Goal: Task Accomplishment & Management: Manage account settings

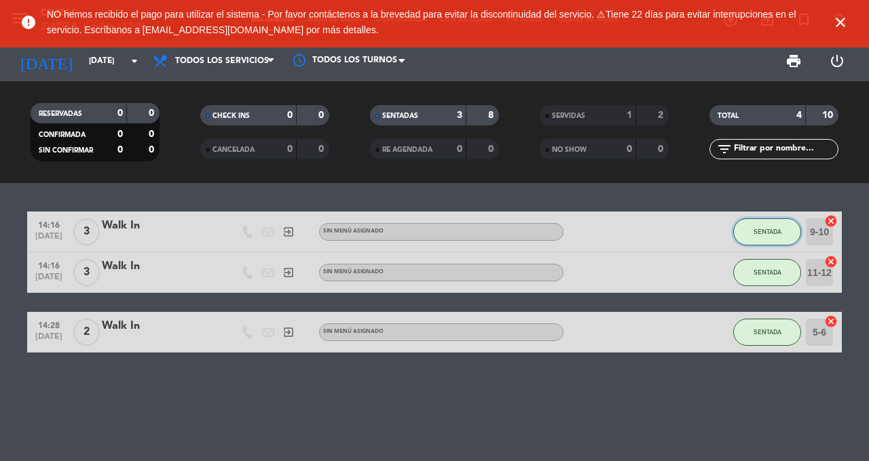
click at [764, 221] on button "SENTADA" at bounding box center [767, 231] width 68 height 27
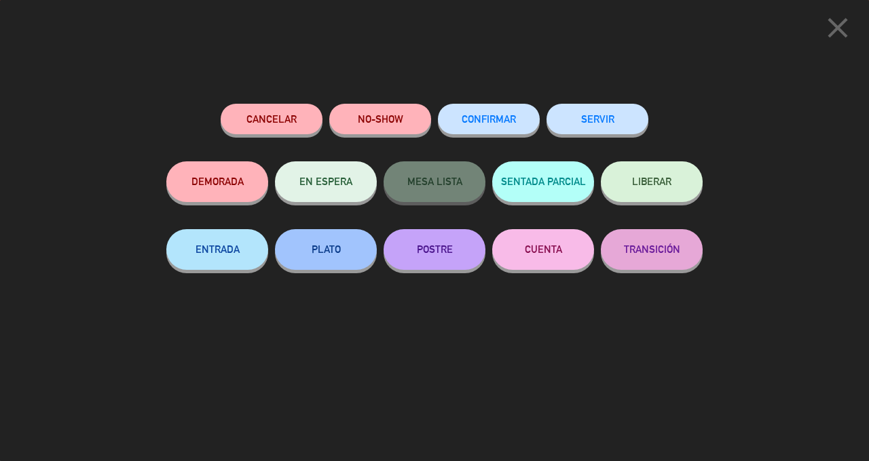
click at [607, 127] on button "SERVIR" at bounding box center [597, 119] width 102 height 31
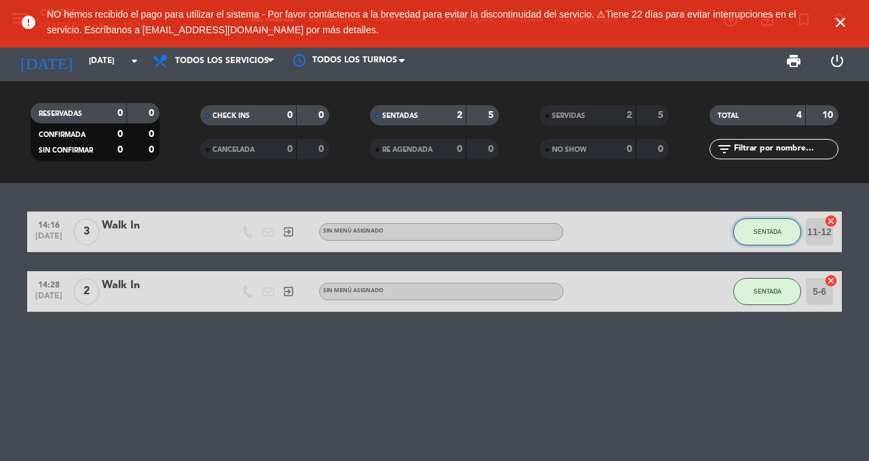
click at [753, 243] on button "SENTADA" at bounding box center [767, 231] width 68 height 27
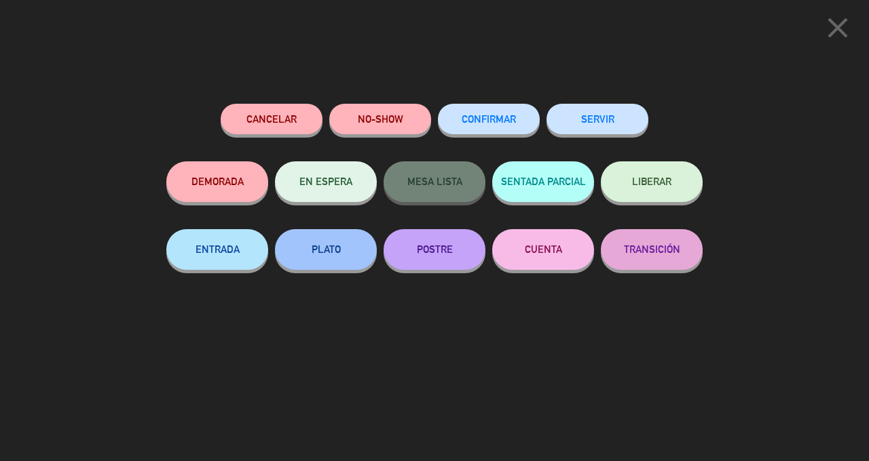
click at [585, 114] on button "SERVIR" at bounding box center [597, 119] width 102 height 31
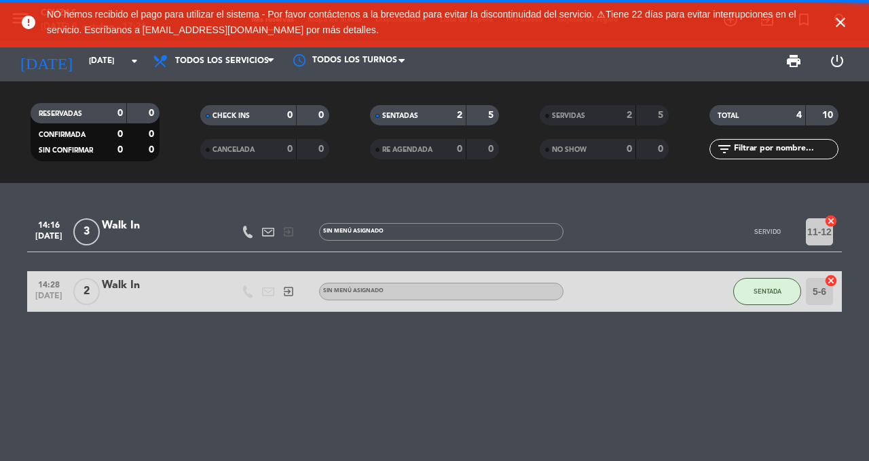
click at [763, 274] on div "14:16 [DATE] 3 Walk In exit_to_app Sin menú asignado SERVIDO 11-12 cancel 14:28…" at bounding box center [434, 322] width 869 height 278
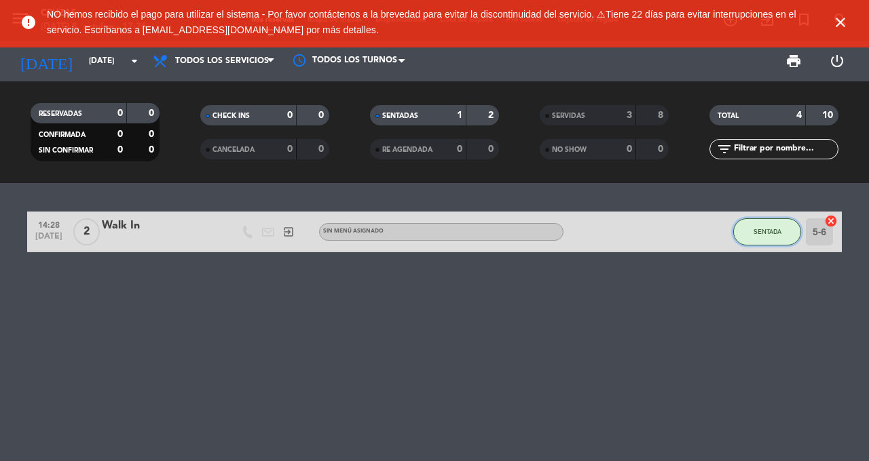
click at [761, 229] on span "SENTADA" at bounding box center [767, 231] width 28 height 7
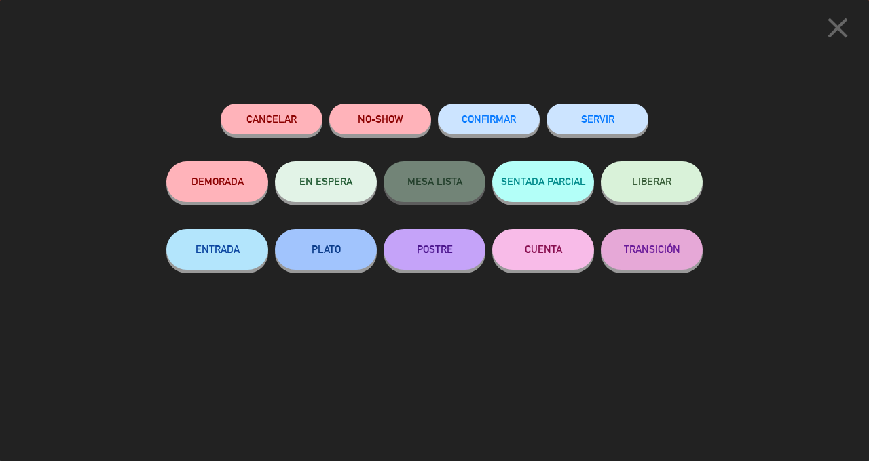
click at [601, 117] on button "SERVIR" at bounding box center [597, 119] width 102 height 31
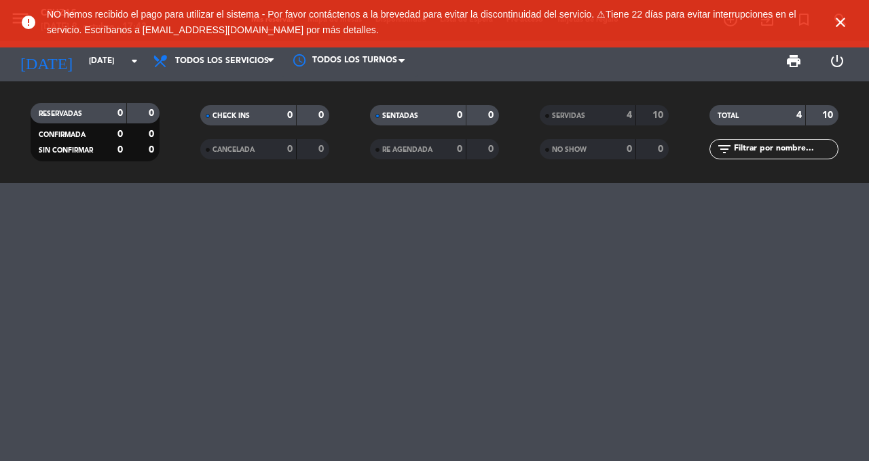
click at [136, 62] on icon "arrow_drop_down" at bounding box center [134, 61] width 16 height 16
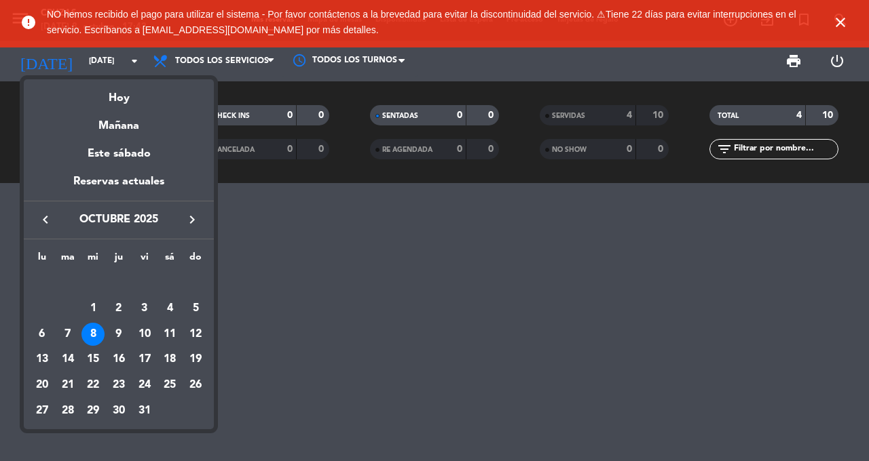
click at [152, 131] on div "Mañana" at bounding box center [119, 121] width 190 height 28
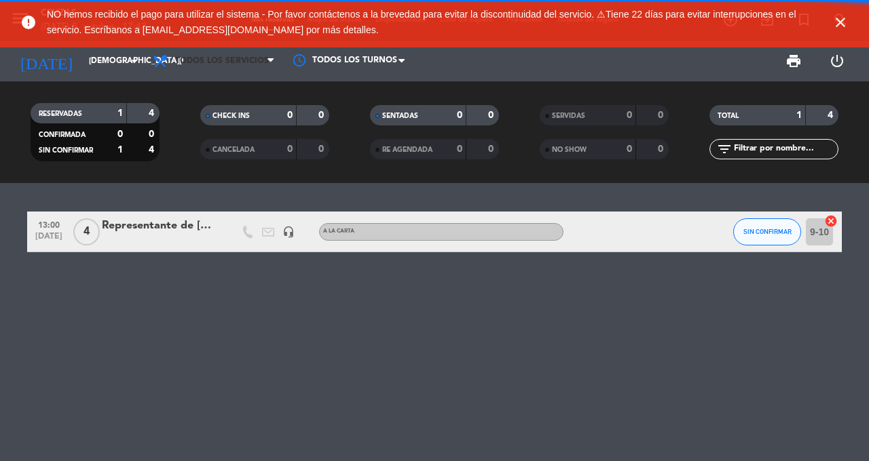
click at [265, 69] on span "Todos los servicios" at bounding box center [214, 61] width 136 height 30
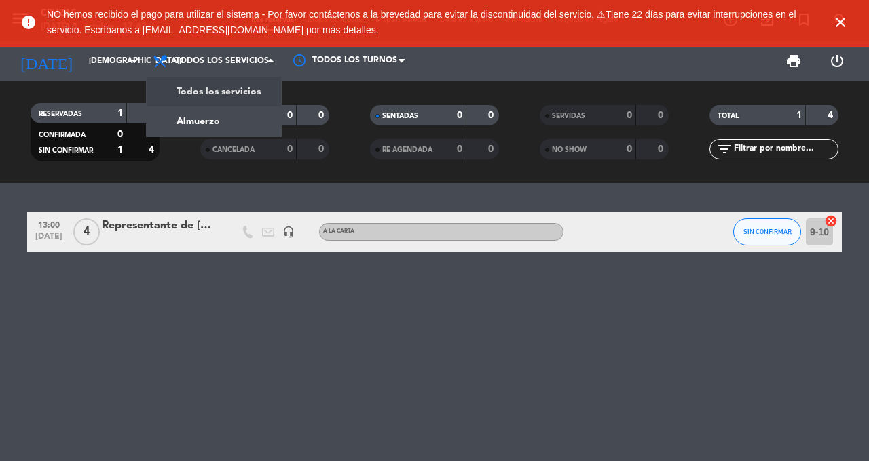
click at [235, 93] on div "menu Cruzas [DATE] 8. octubre - 17:42 Mis reservas Mapa de mesas Disponibilidad…" at bounding box center [434, 91] width 869 height 183
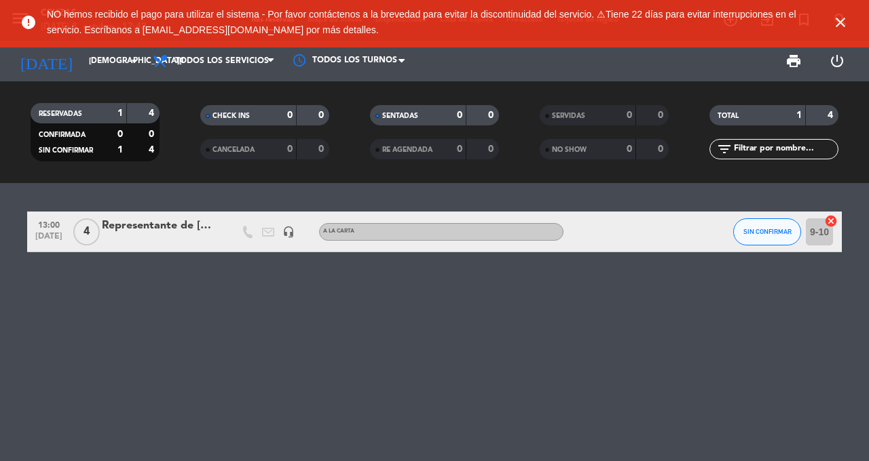
click at [123, 60] on input "[DEMOGRAPHIC_DATA][DATE]" at bounding box center [136, 61] width 108 height 23
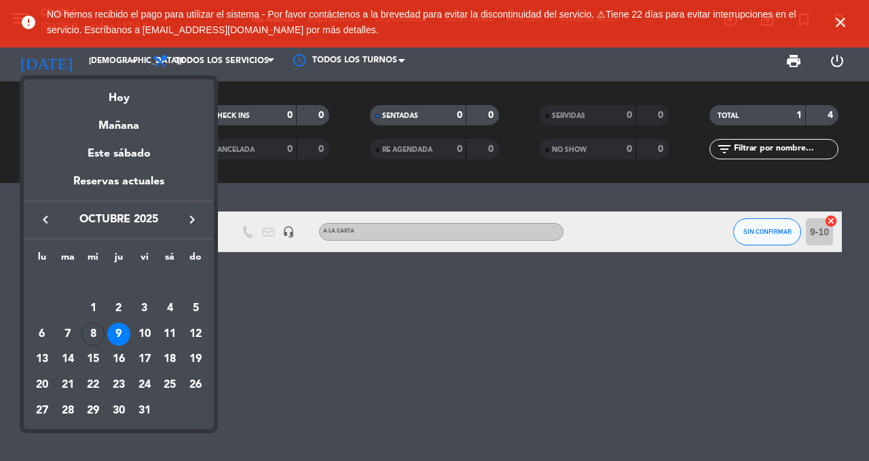
click at [135, 106] on div "Hoy" at bounding box center [119, 93] width 190 height 28
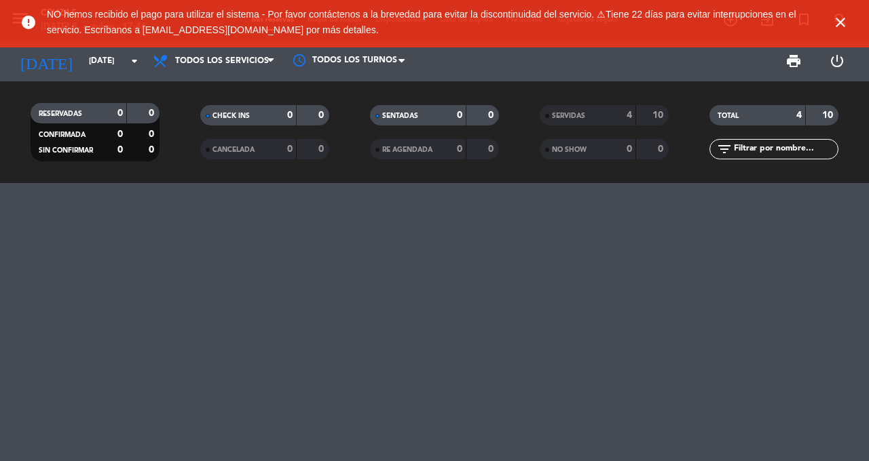
click at [834, 19] on icon "close" at bounding box center [840, 22] width 16 height 16
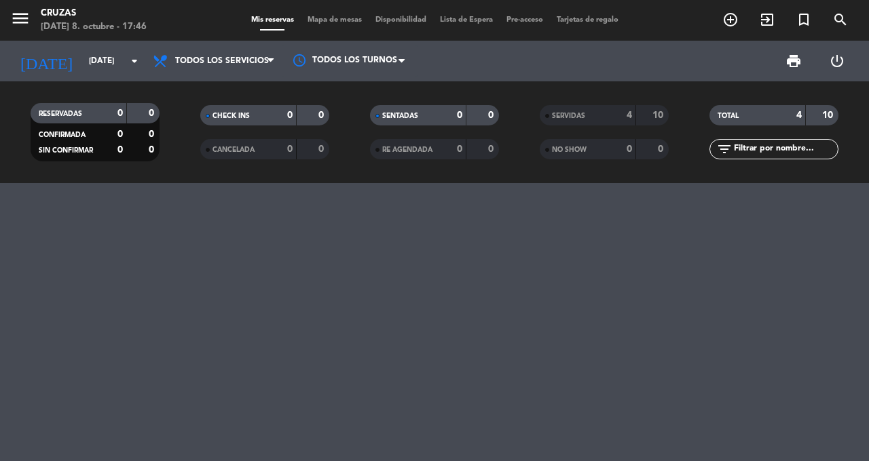
click at [29, 28] on button "menu" at bounding box center [20, 20] width 20 height 25
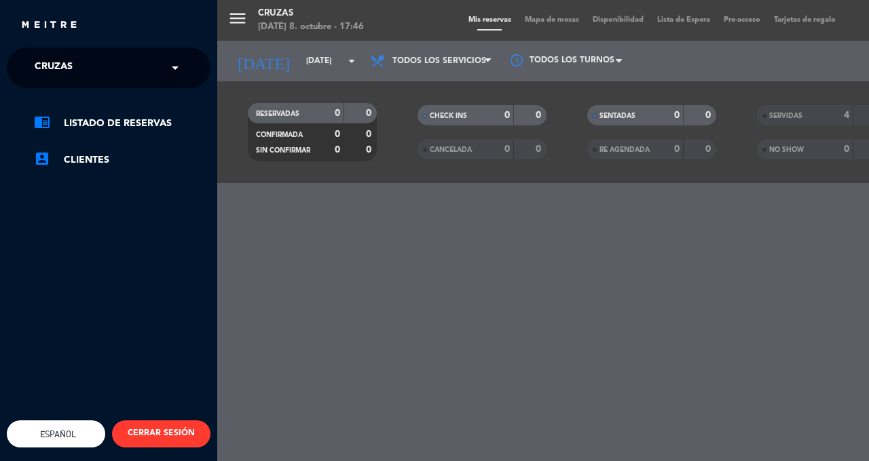
click at [67, 73] on span "Cruzas" at bounding box center [54, 68] width 38 height 28
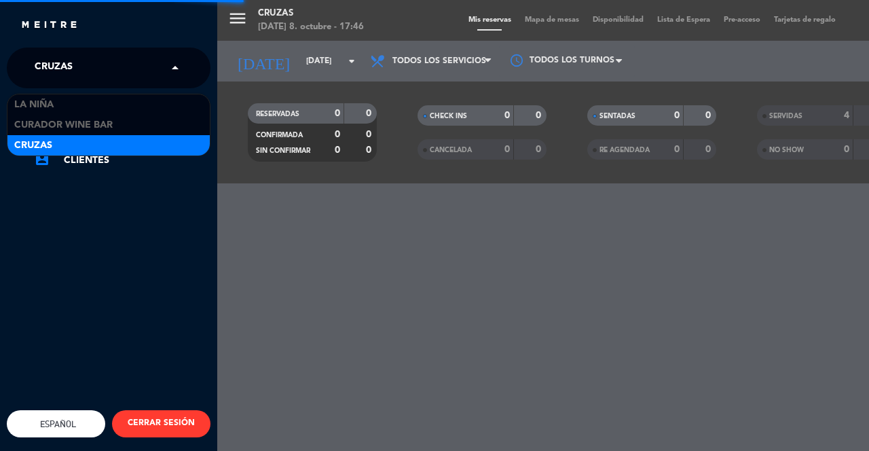
click at [41, 130] on span "Curador Wine Bar" at bounding box center [63, 125] width 98 height 16
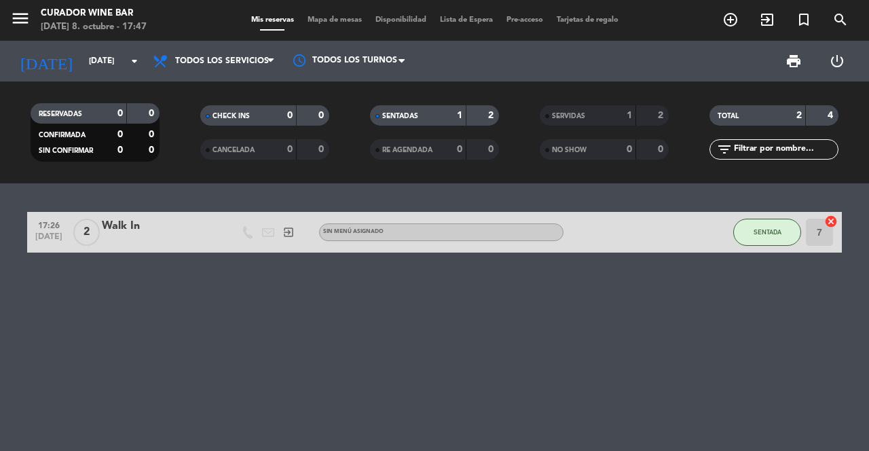
click at [130, 64] on icon "arrow_drop_down" at bounding box center [134, 61] width 16 height 16
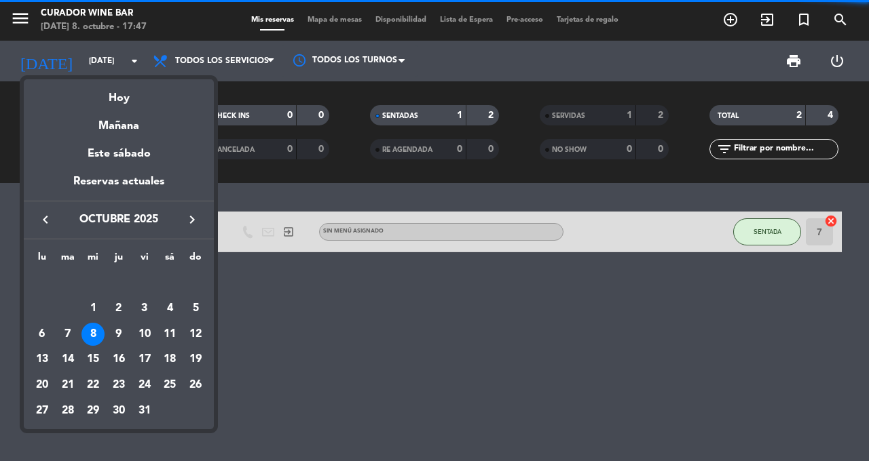
click at [147, 331] on div "10" at bounding box center [144, 334] width 23 height 23
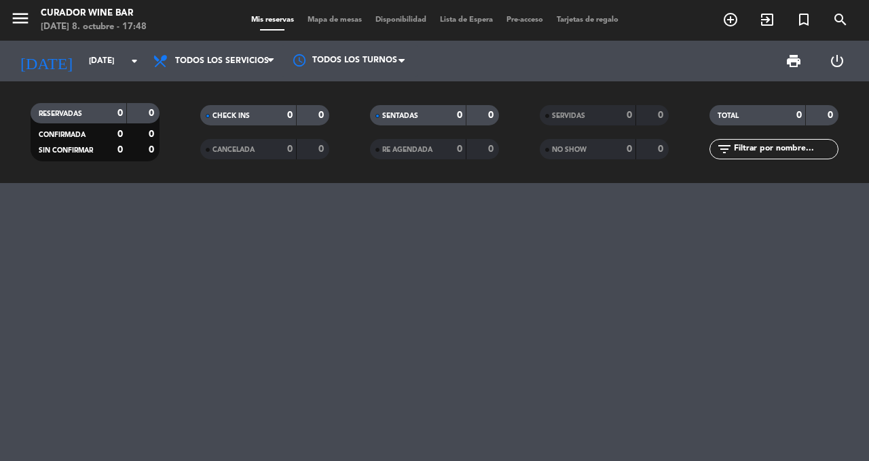
click at [123, 56] on input "[DATE]" at bounding box center [136, 61] width 108 height 23
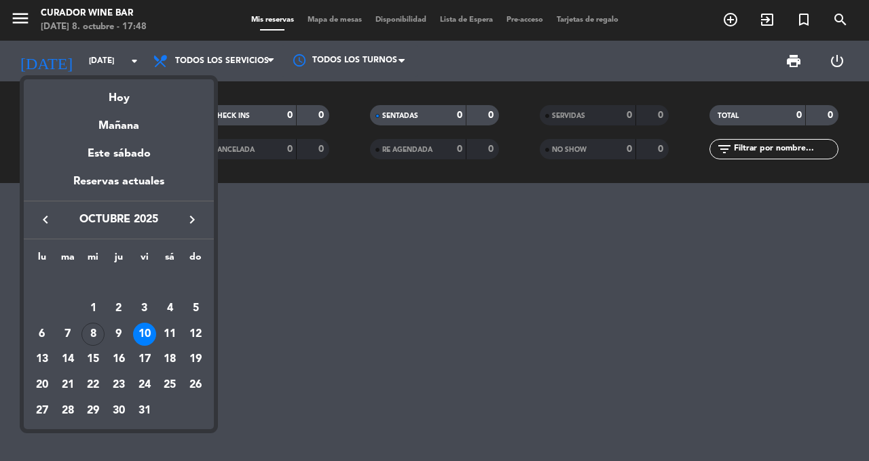
click at [100, 109] on div "Mañana" at bounding box center [119, 121] width 190 height 28
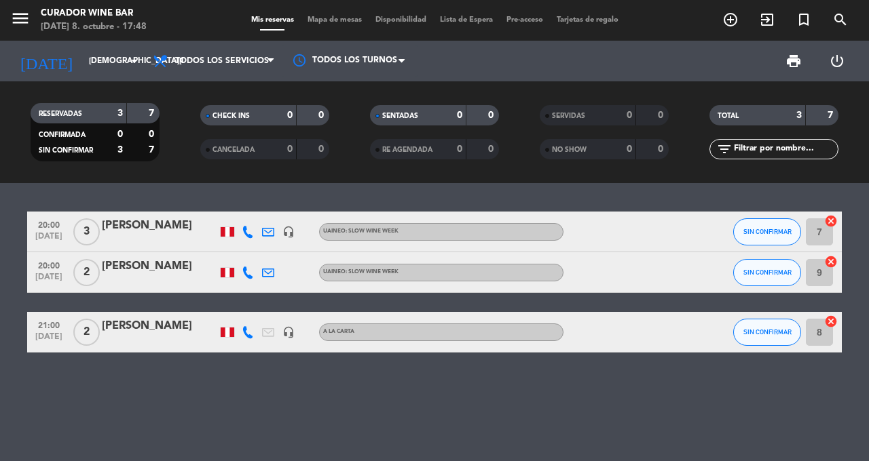
click at [132, 68] on icon "arrow_drop_down" at bounding box center [134, 61] width 16 height 16
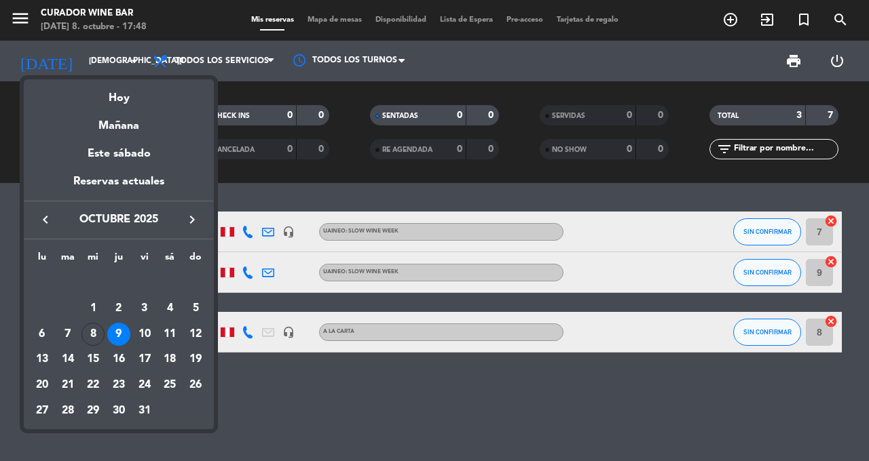
click at [94, 100] on div "Hoy" at bounding box center [119, 93] width 190 height 28
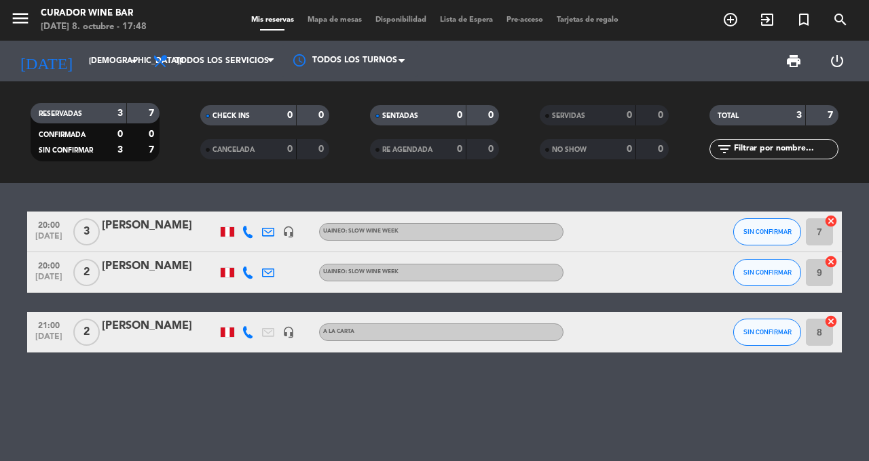
type input "[DATE]"
